Goal: Information Seeking & Learning: Learn about a topic

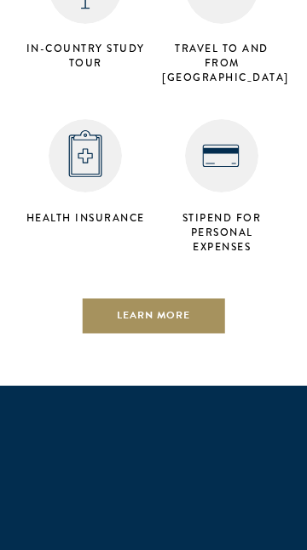
click at [195, 297] on link "Learn More" at bounding box center [154, 316] width 146 height 38
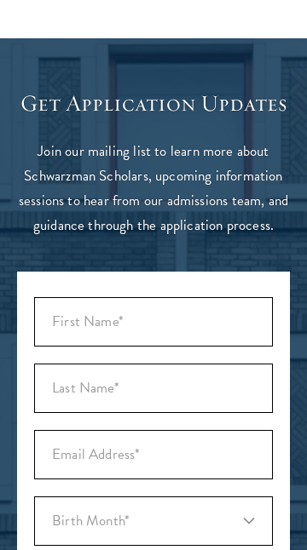
select select
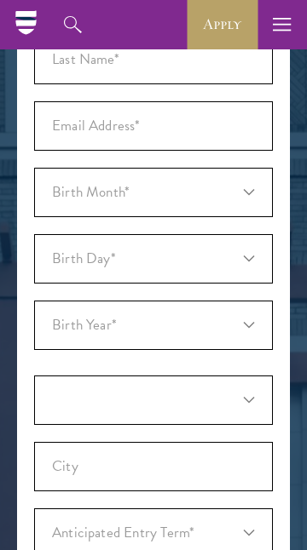
scroll to position [4638, 0]
